Goal: Information Seeking & Learning: Learn about a topic

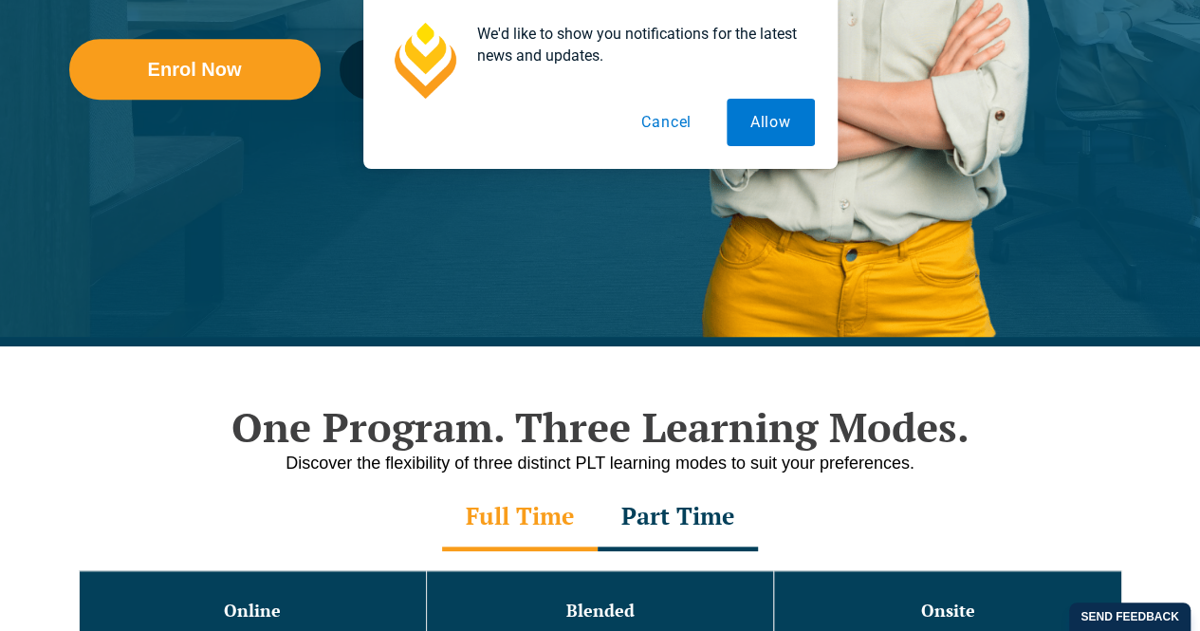
click at [670, 131] on button "Cancel" at bounding box center [667, 122] width 98 height 47
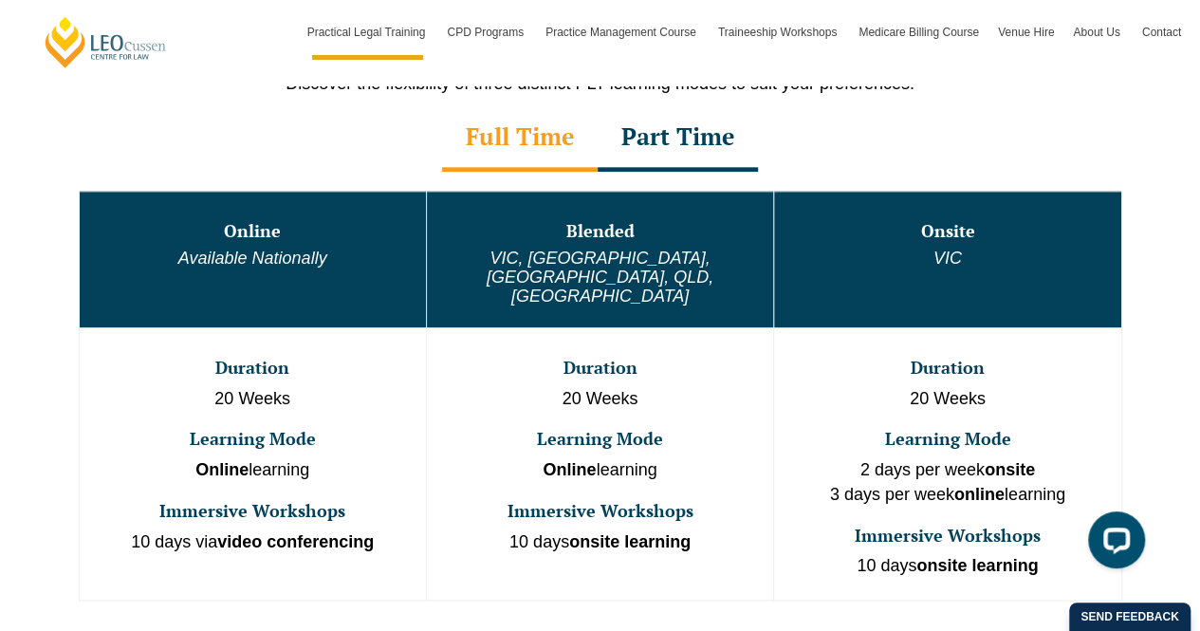
click at [526, 126] on div "Full Time" at bounding box center [520, 138] width 156 height 66
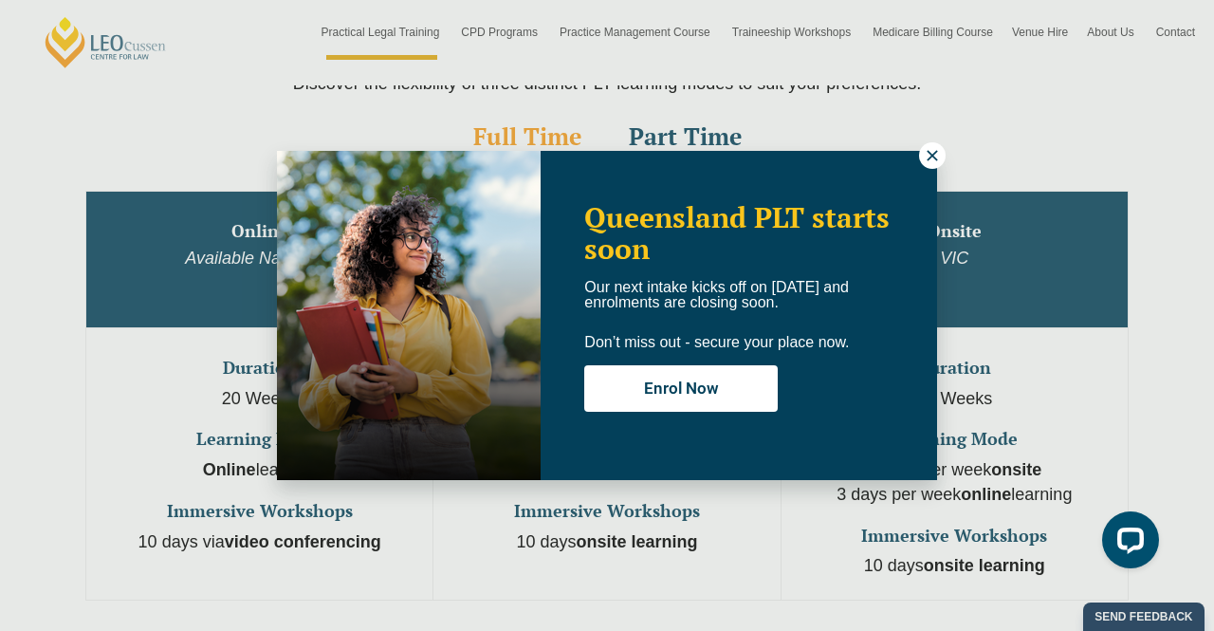
click at [933, 157] on icon at bounding box center [932, 155] width 17 height 17
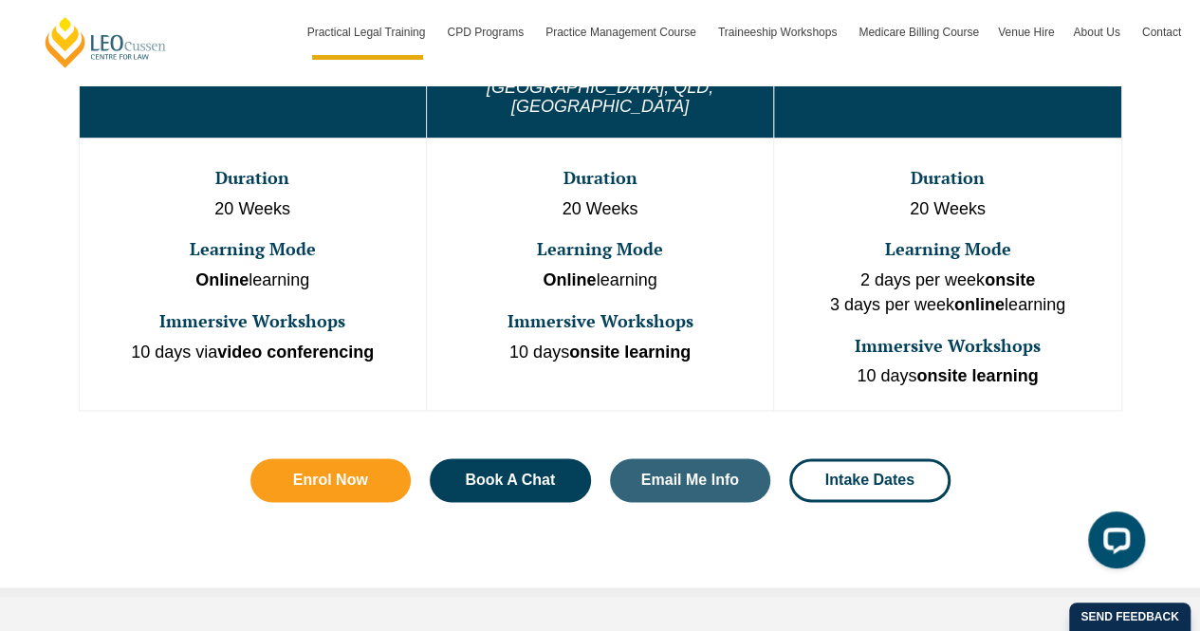
scroll to position [998, 0]
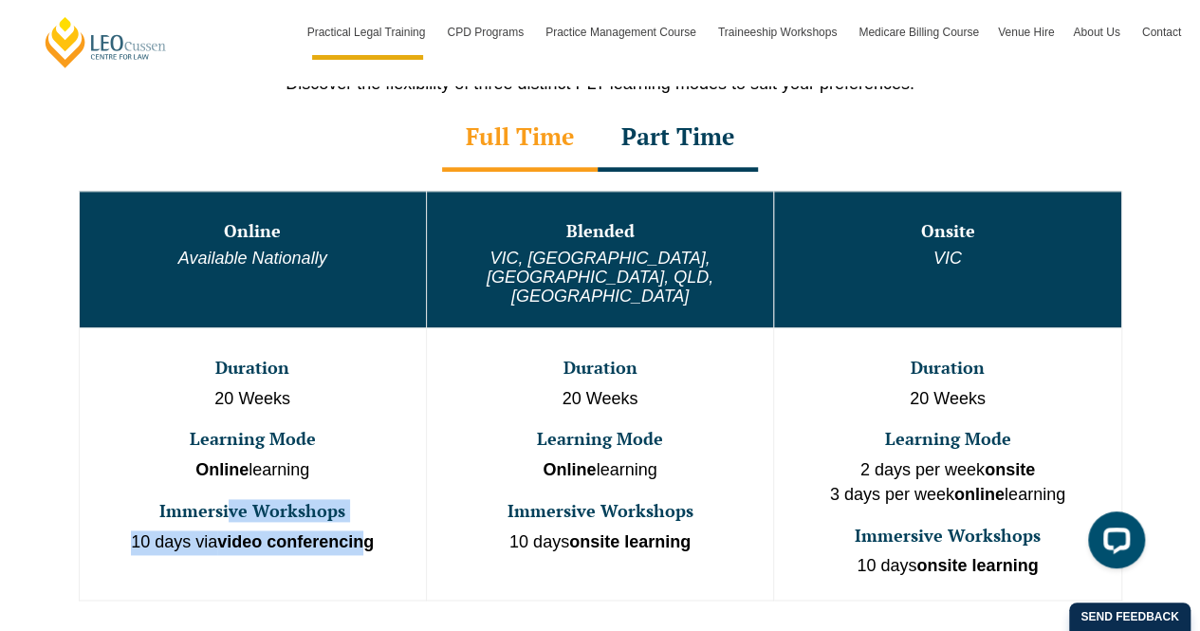
drag, startPoint x: 231, startPoint y: 477, endPoint x: 365, endPoint y: 488, distance: 134.2
click at [365, 488] on td "Duration 20 Weeks Learning Mode Online learning Immersive Workshops 10 days via…" at bounding box center [252, 463] width 347 height 272
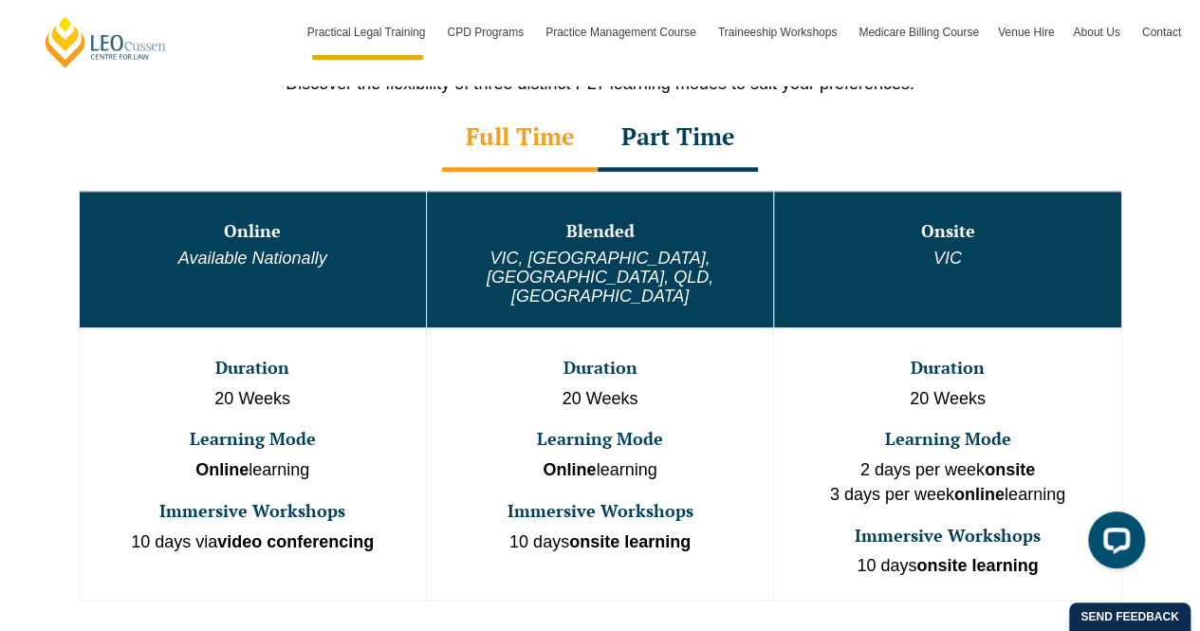
click at [372, 458] on p "Online learning" at bounding box center [253, 470] width 342 height 25
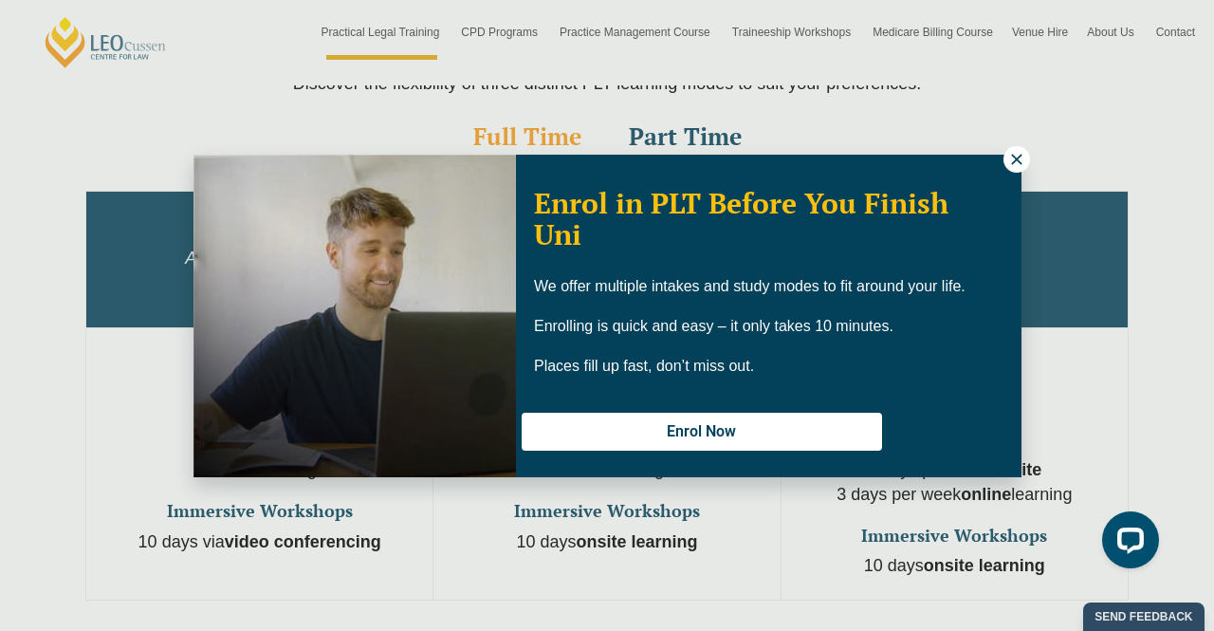
click at [1019, 159] on icon at bounding box center [1016, 159] width 17 height 17
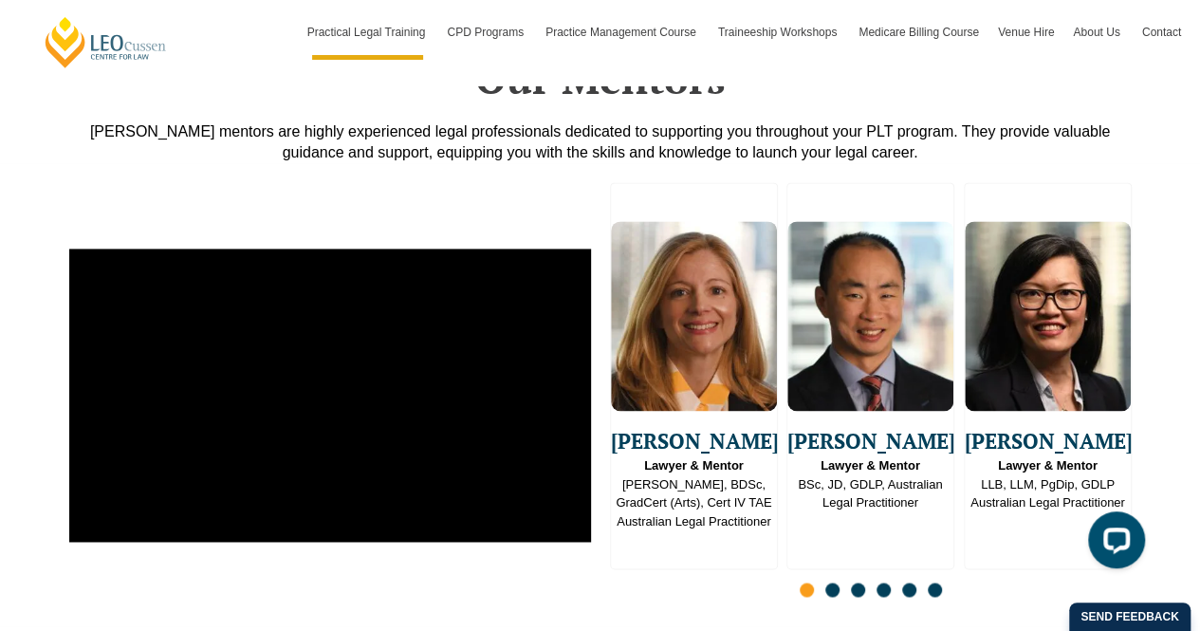
scroll to position [5077, 0]
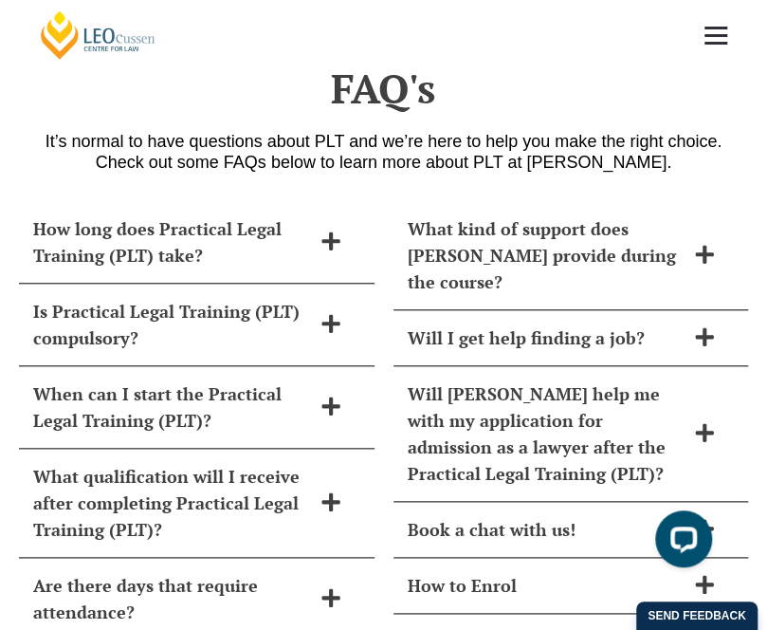
scroll to position [7304, 0]
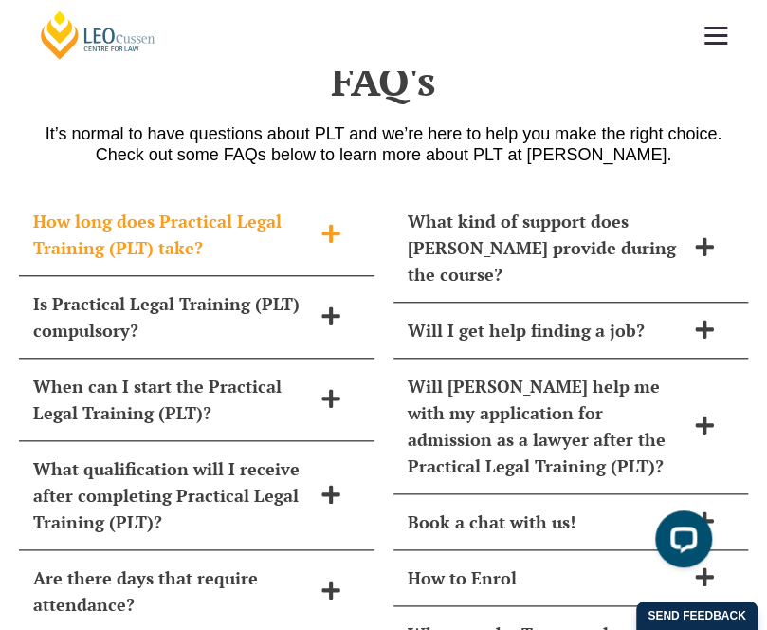
click at [331, 224] on icon at bounding box center [331, 233] width 18 height 18
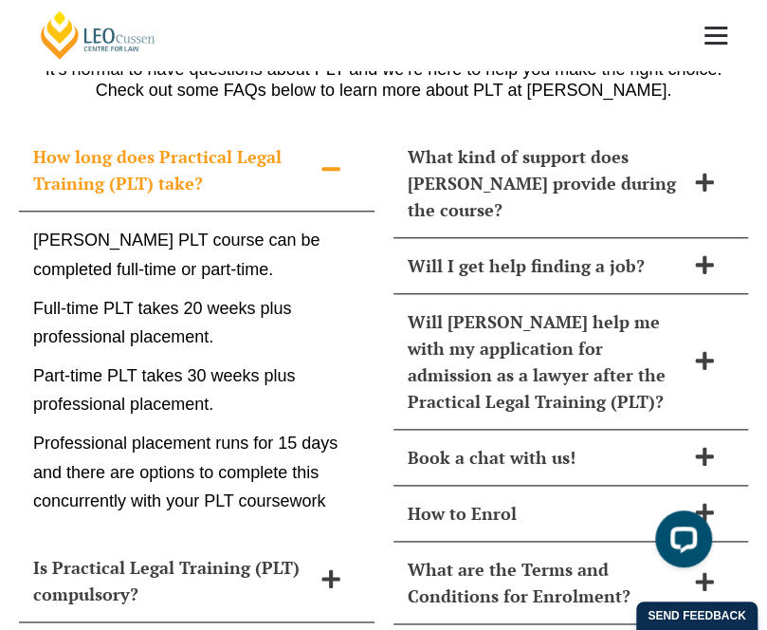
scroll to position [7399, 0]
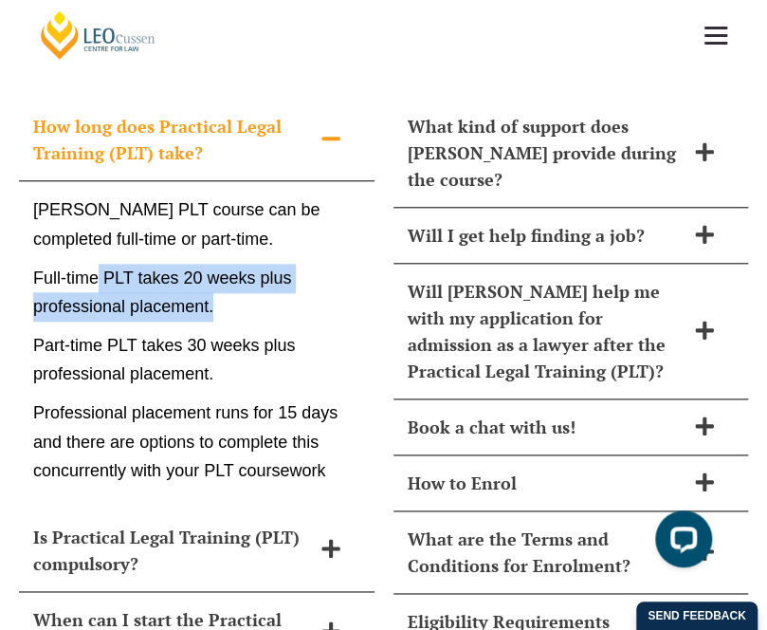
drag, startPoint x: 94, startPoint y: 246, endPoint x: 289, endPoint y: 258, distance: 195.8
click at [289, 264] on p "Full-time PLT takes 20 weeks plus professional placement." at bounding box center [196, 293] width 327 height 58
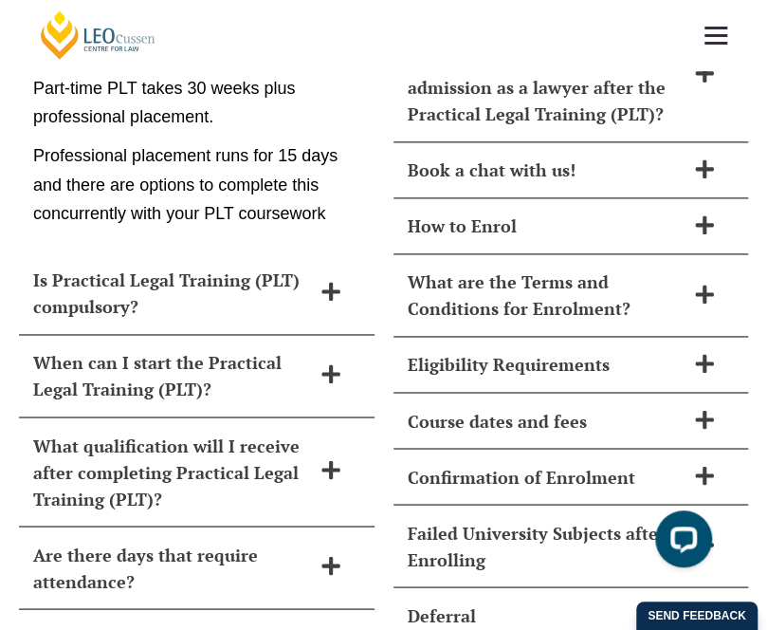
scroll to position [7684, 0]
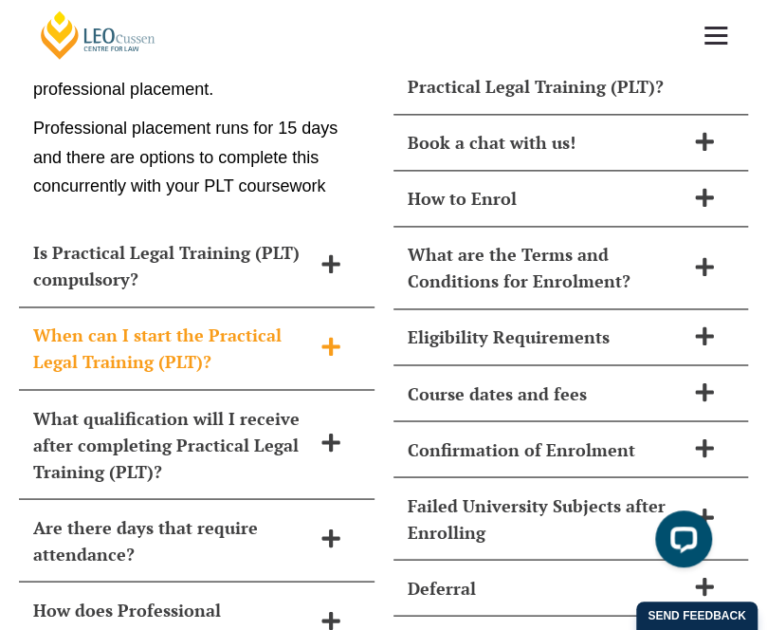
click at [326, 336] on icon at bounding box center [331, 346] width 21 height 21
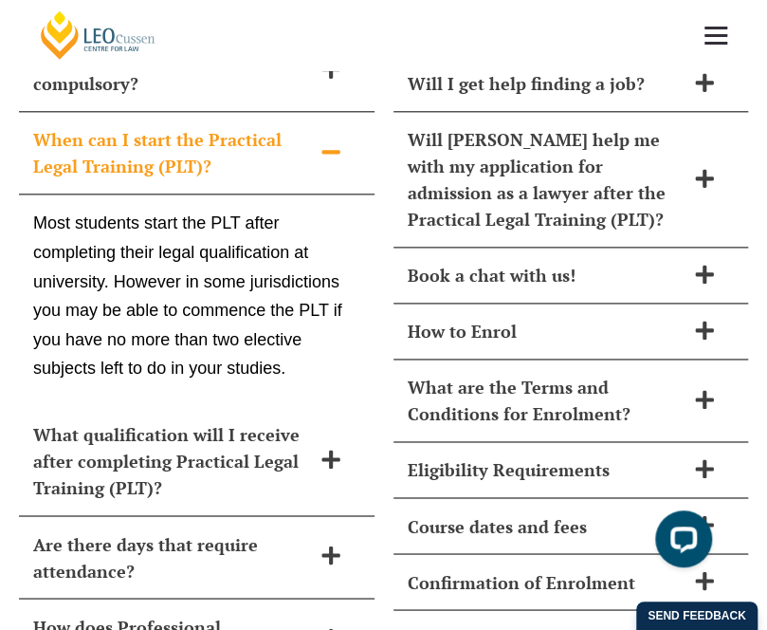
scroll to position [7646, 0]
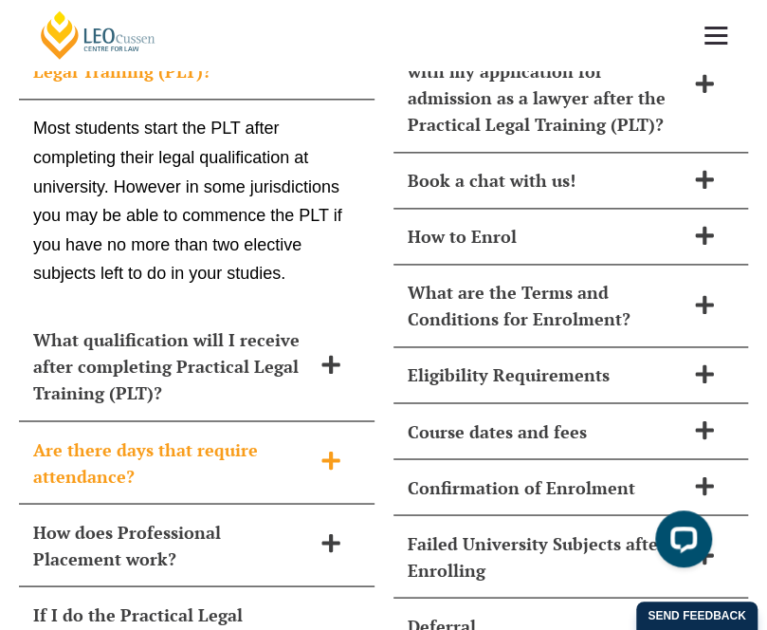
click at [336, 450] on icon at bounding box center [331, 460] width 21 height 21
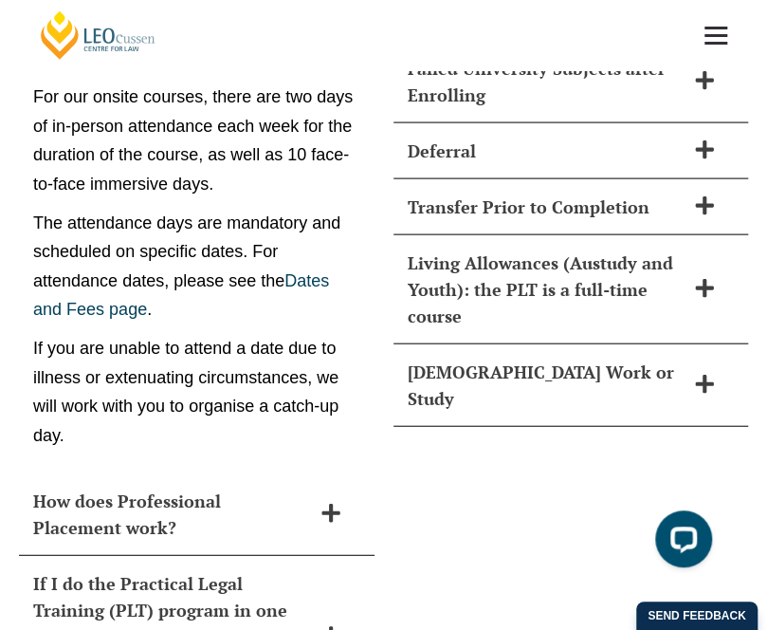
scroll to position [8215, 0]
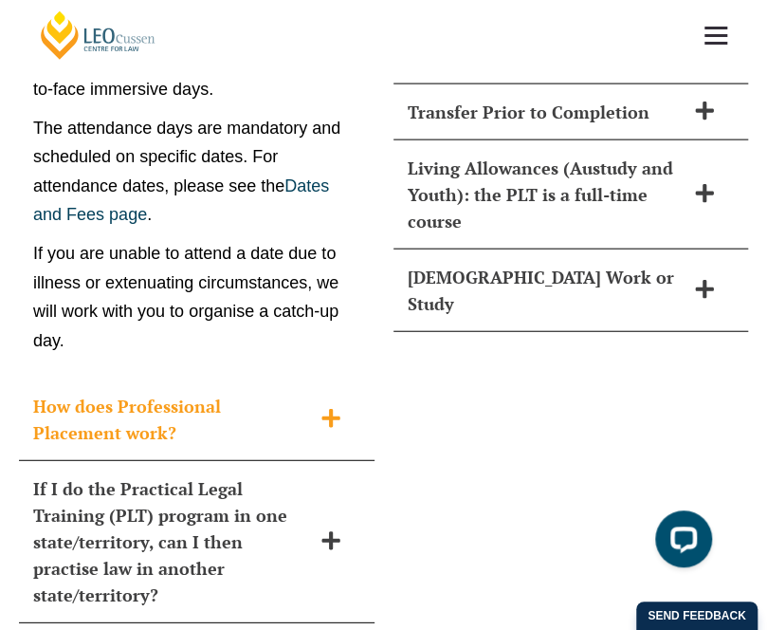
click at [317, 408] on span at bounding box center [331, 420] width 40 height 24
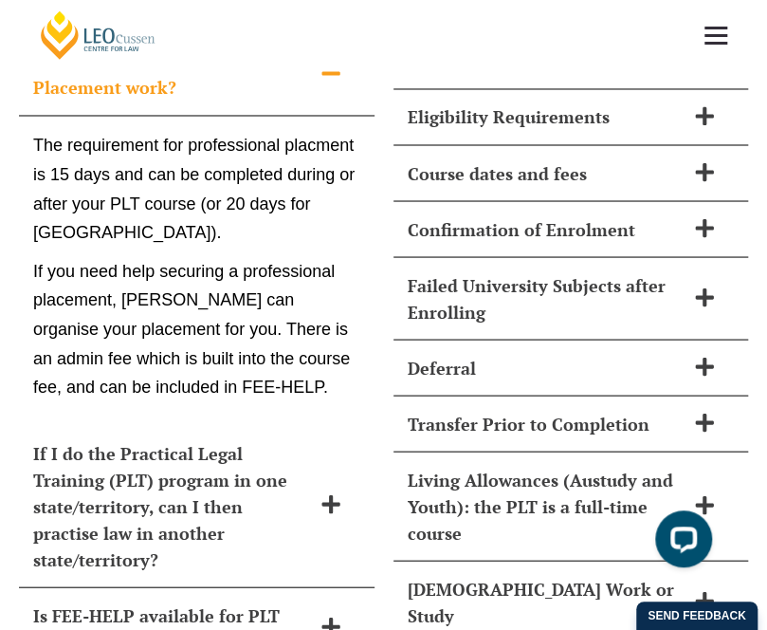
scroll to position [7998, 0]
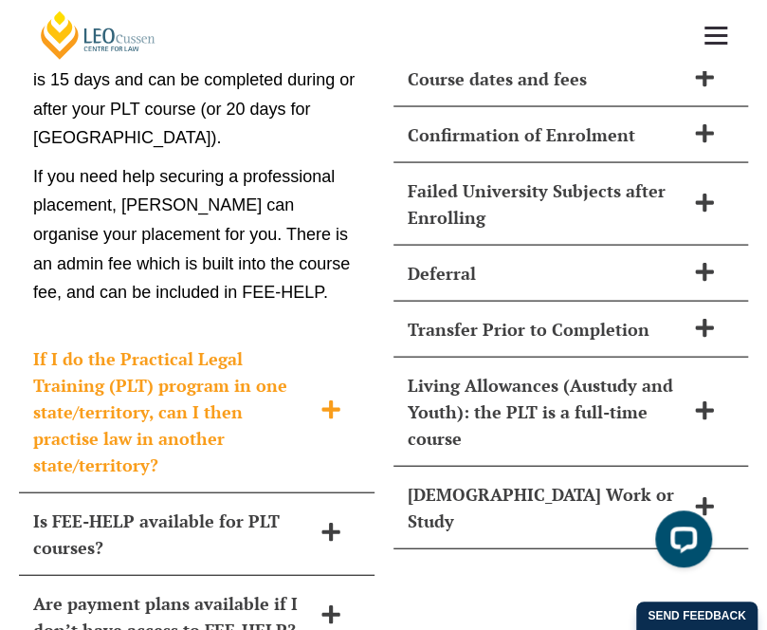
click at [266, 373] on h2 "If I do the Practical Legal Training (PLT) program in one state/territory, can …" at bounding box center [172, 410] width 278 height 133
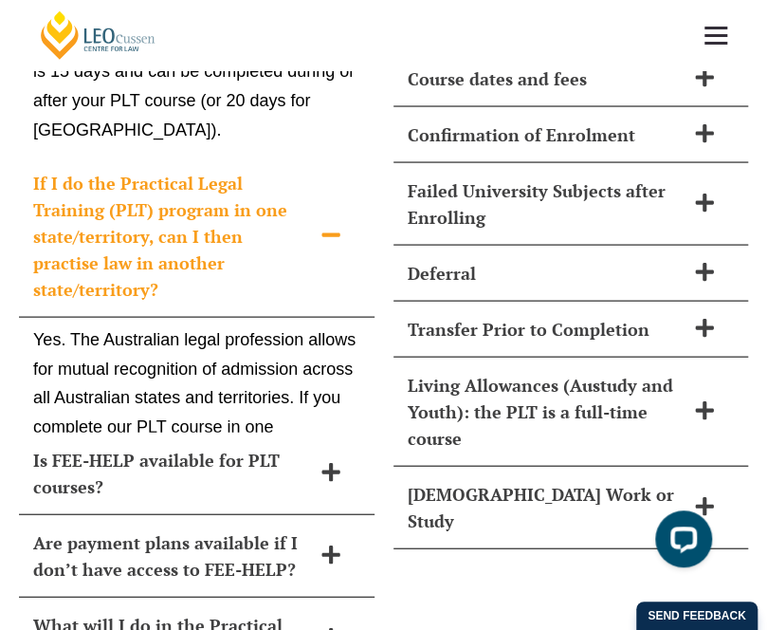
scroll to position [7991, 0]
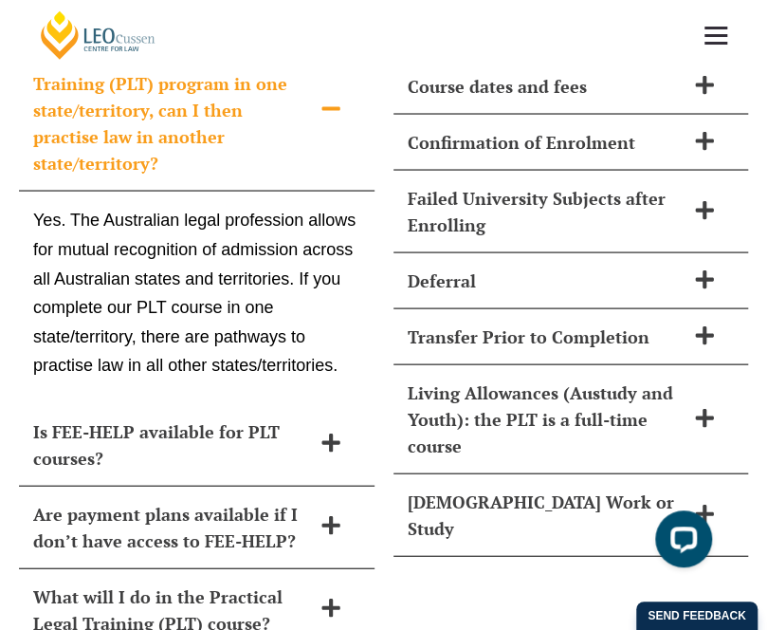
click at [266, 417] on h2 "Is FEE-HELP available for PLT courses?" at bounding box center [172, 443] width 278 height 53
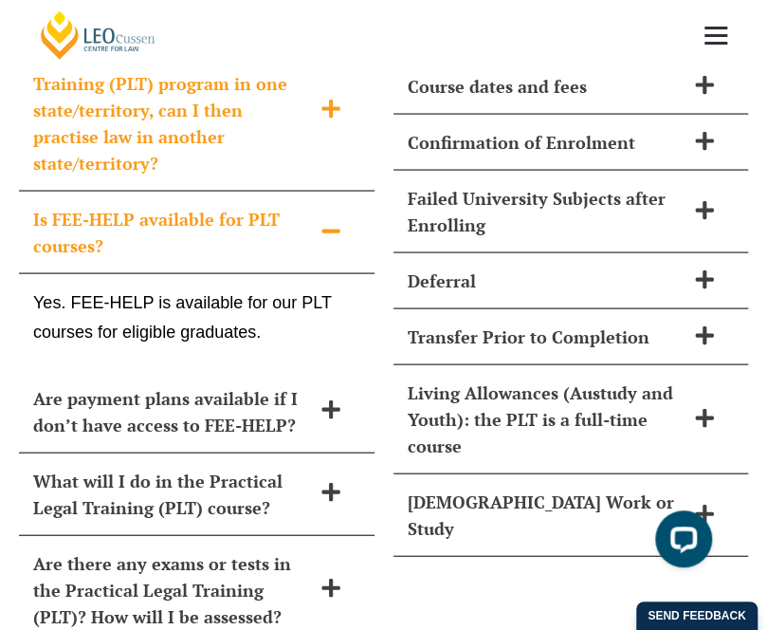
click at [266, 373] on div "Are payment plans available if I don’t have access to FEE-HELP?" at bounding box center [197, 411] width 356 height 83
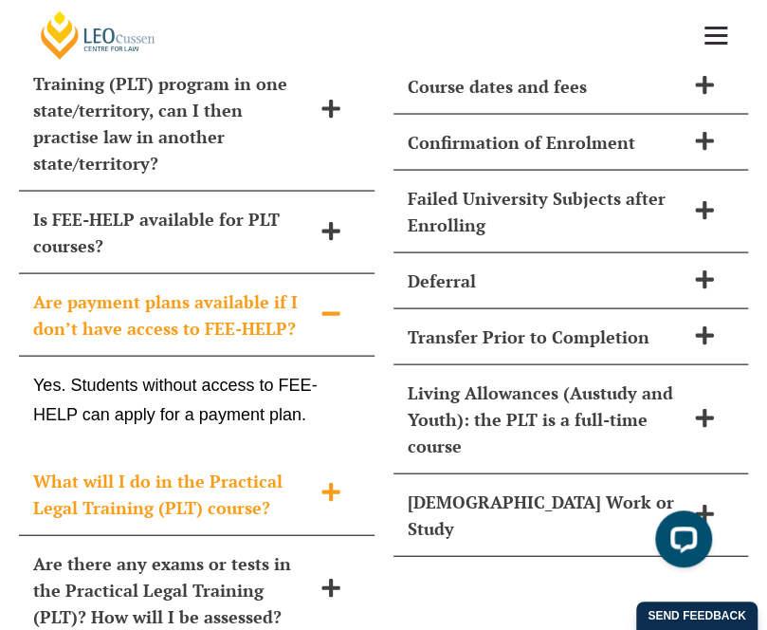
click at [275, 467] on h2 "What will I do in the Practical Legal Training (PLT) course?" at bounding box center [172, 493] width 278 height 53
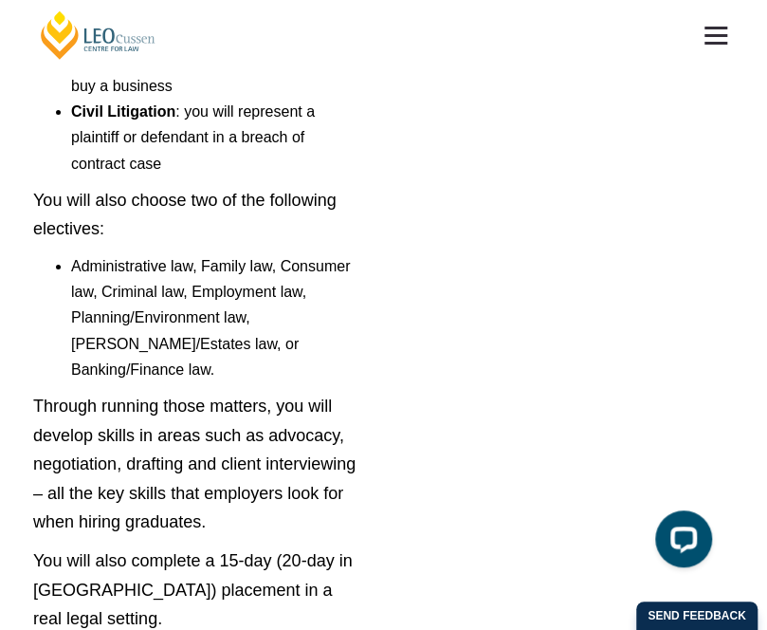
scroll to position [8845, 0]
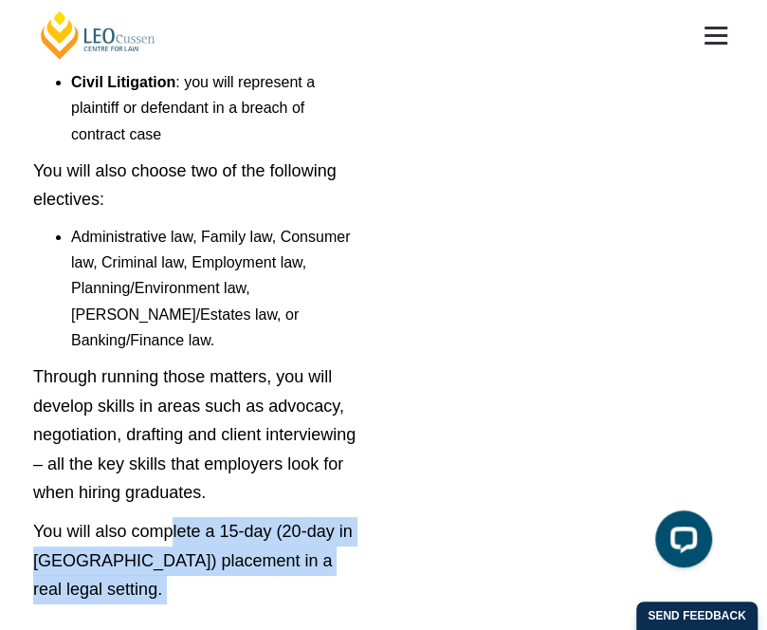
drag, startPoint x: 170, startPoint y: 432, endPoint x: 406, endPoint y: 452, distance: 237.1
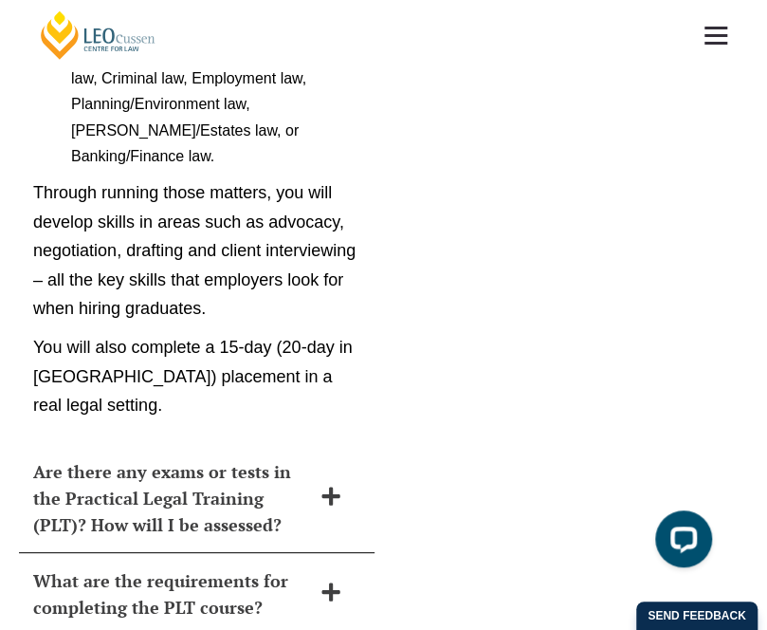
scroll to position [9034, 0]
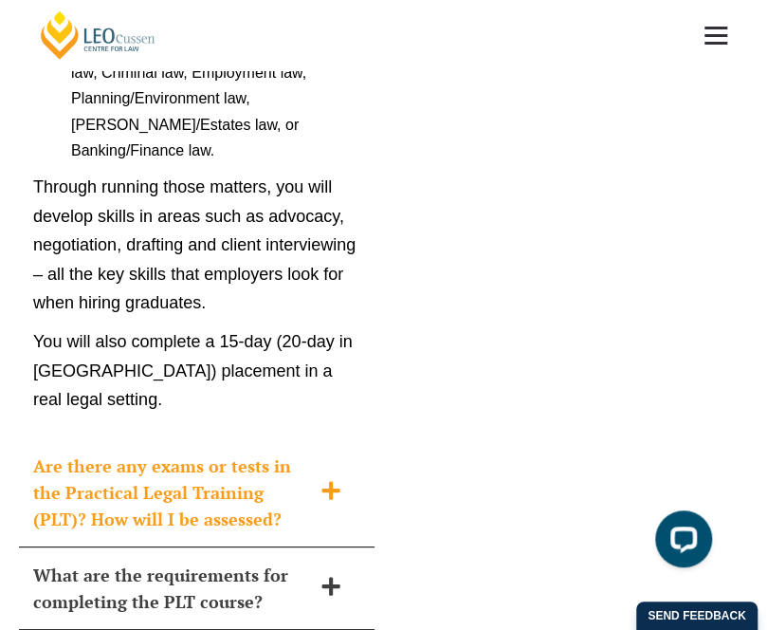
click at [333, 482] on icon at bounding box center [331, 491] width 18 height 18
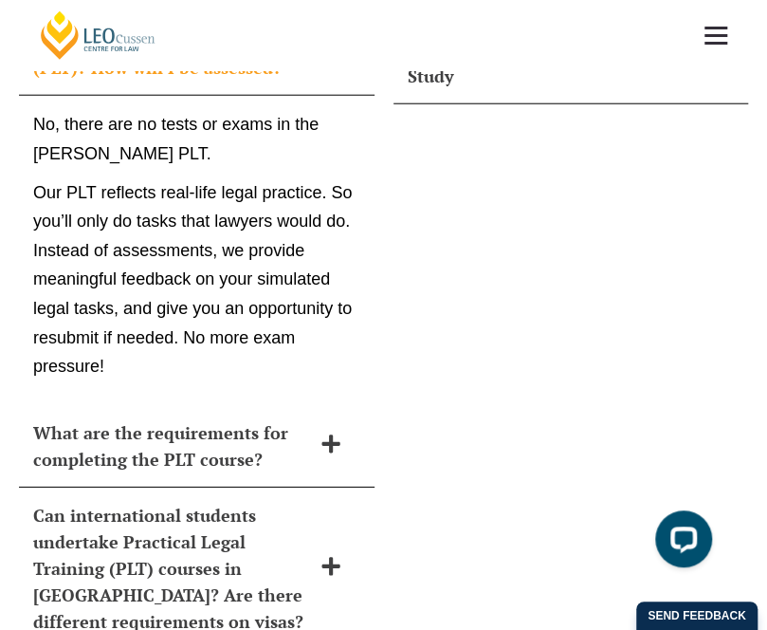
scroll to position [8469, 0]
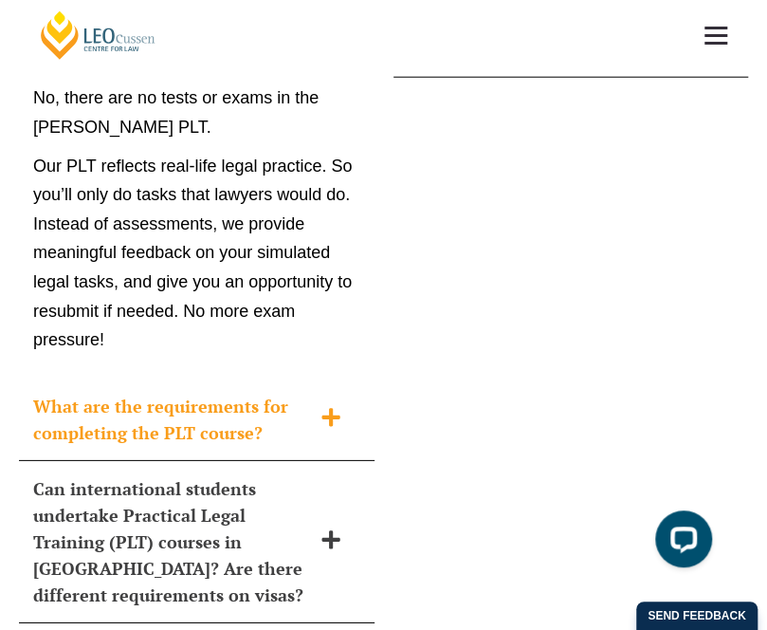
click at [327, 407] on icon at bounding box center [331, 417] width 21 height 21
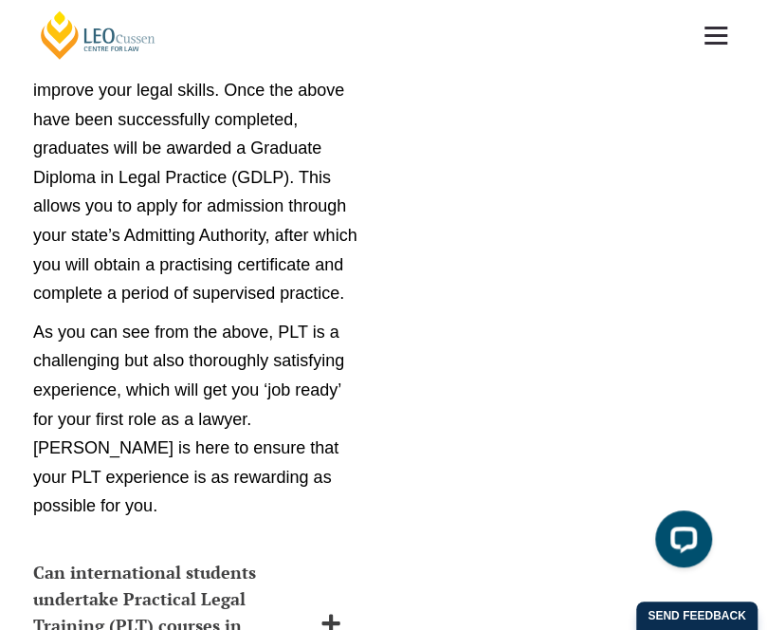
scroll to position [11315, 0]
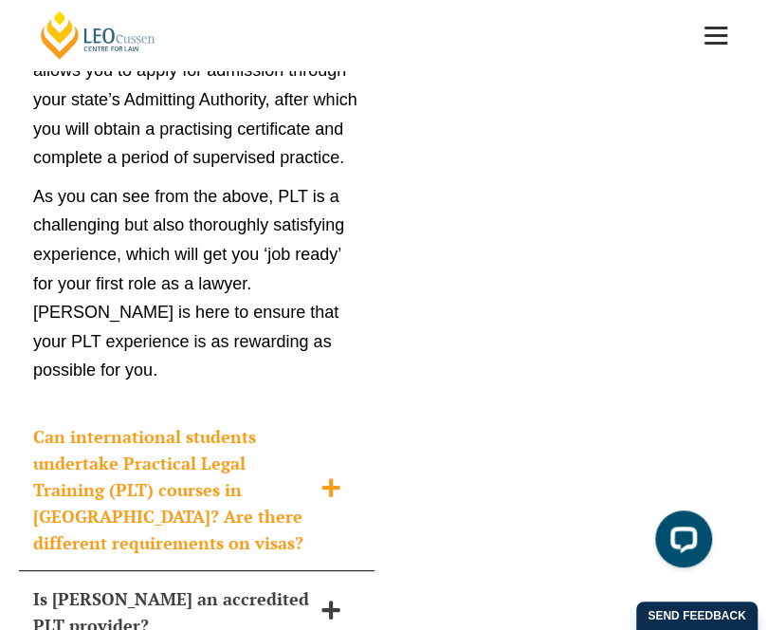
click at [319, 477] on span at bounding box center [331, 489] width 40 height 24
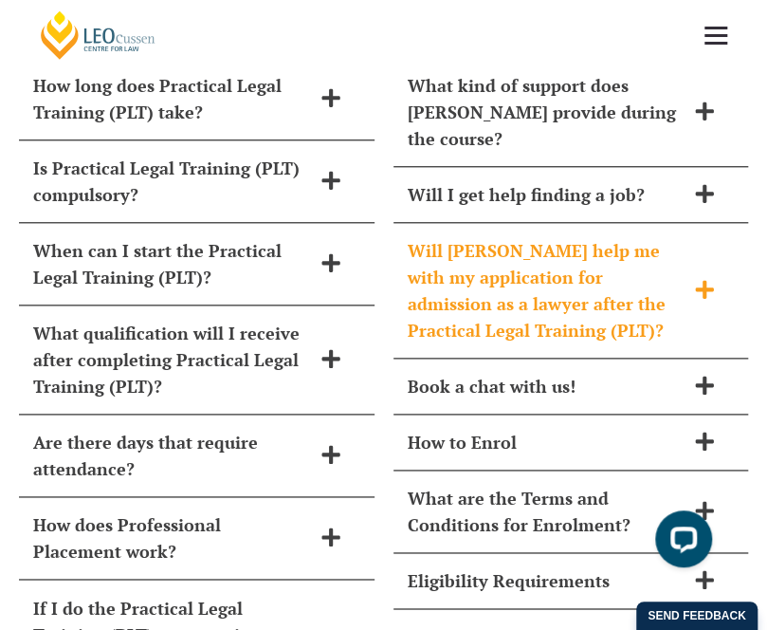
scroll to position [7467, 0]
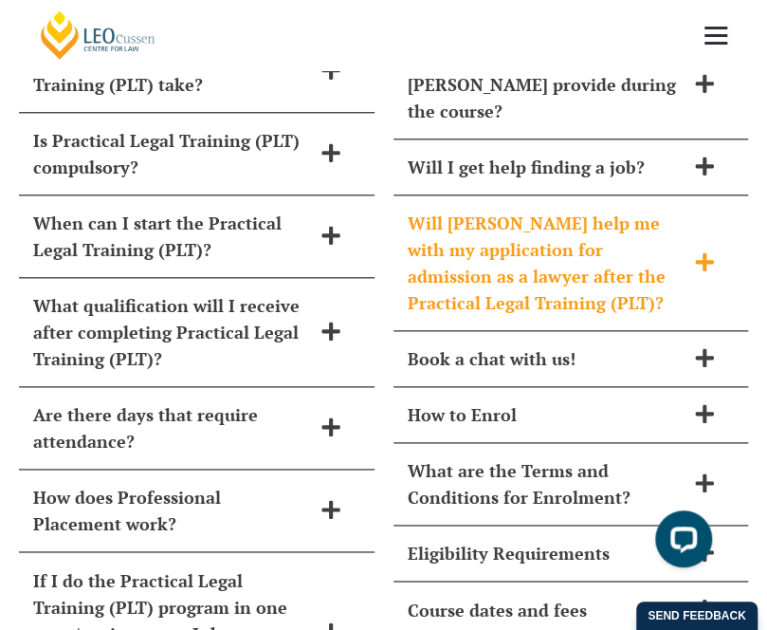
click at [685, 251] on span at bounding box center [705, 263] width 40 height 24
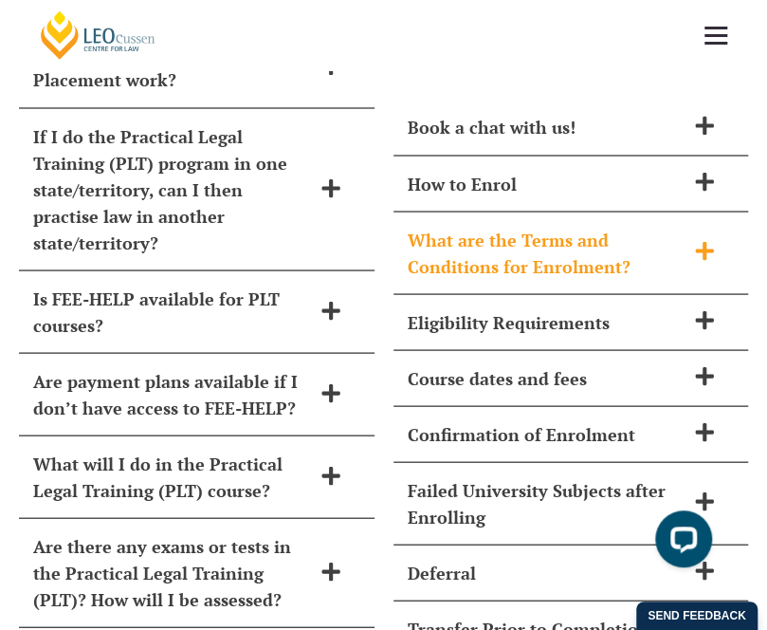
scroll to position [7942, 0]
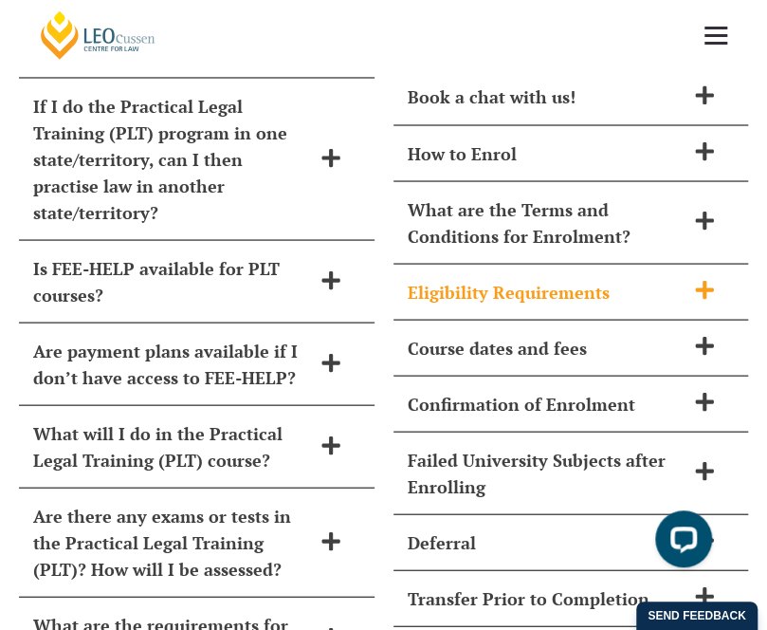
click at [698, 279] on icon at bounding box center [704, 289] width 21 height 21
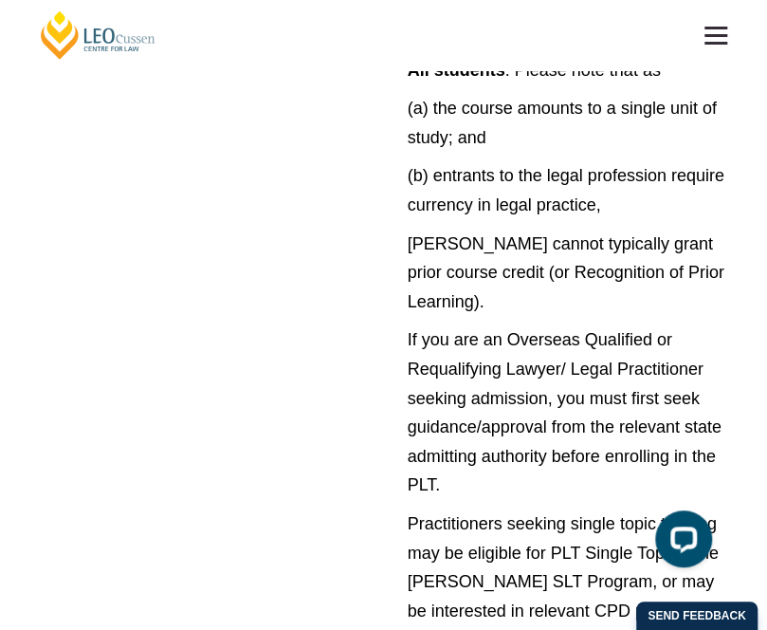
scroll to position [9649, 0]
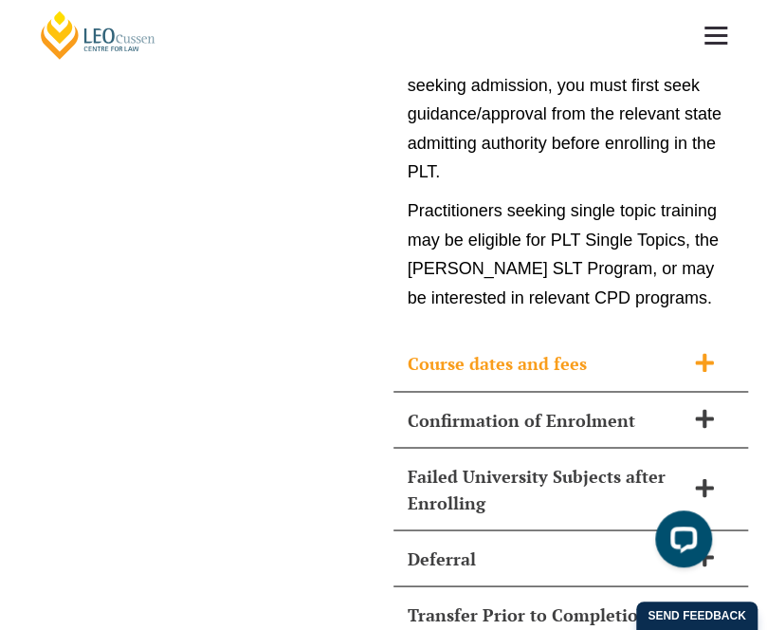
click at [694, 352] on icon at bounding box center [704, 362] width 21 height 21
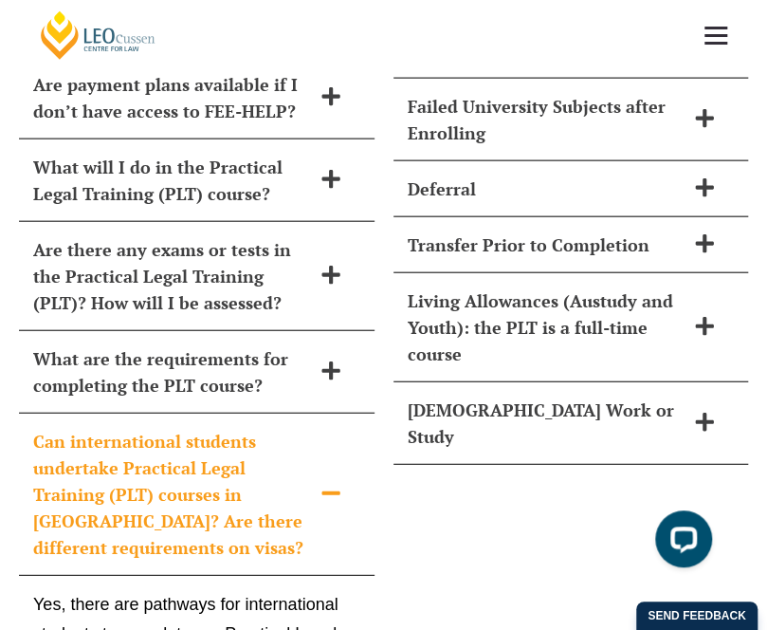
scroll to position [8238, 0]
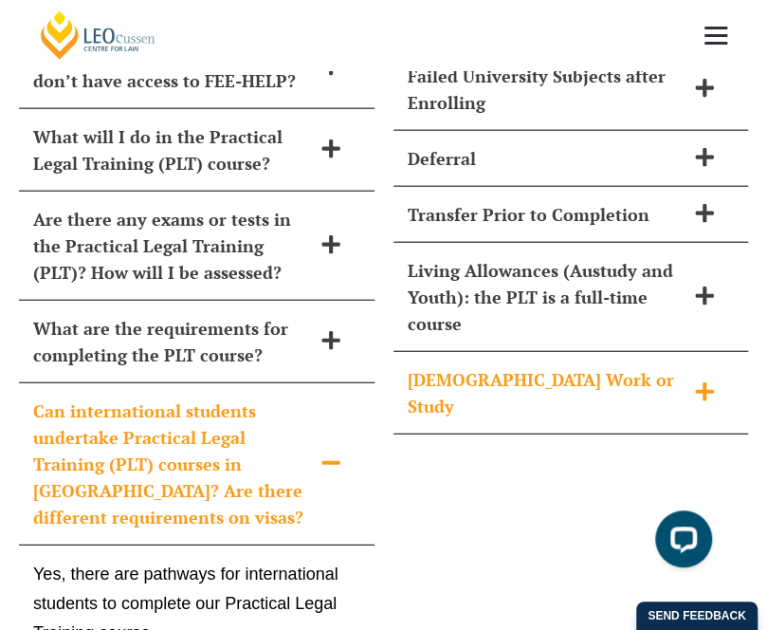
click at [694, 381] on icon at bounding box center [704, 391] width 21 height 21
